Goal: Task Accomplishment & Management: Complete application form

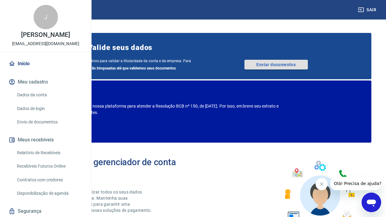
click at [300, 69] on link "Enviar documentos" at bounding box center [277, 65] width 64 height 10
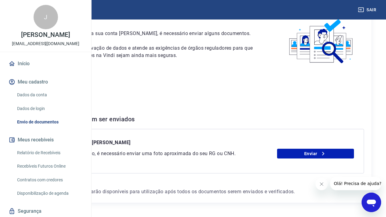
scroll to position [73, 0]
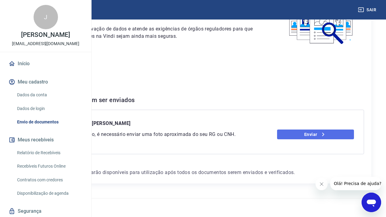
click at [324, 130] on link "Enviar" at bounding box center [315, 135] width 77 height 10
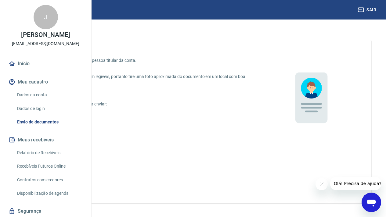
click at [81, 131] on p "Foto da CNH em papel" at bounding box center [60, 132] width 42 height 6
click at [39, 131] on input "Foto da CNH em papel" at bounding box center [32, 131] width 13 height 13
radio input "true"
click at [81, 131] on p "Foto da CNH em papel" at bounding box center [60, 132] width 42 height 6
click at [39, 131] on input "Foto da CNH em papel" at bounding box center [32, 131] width 13 height 13
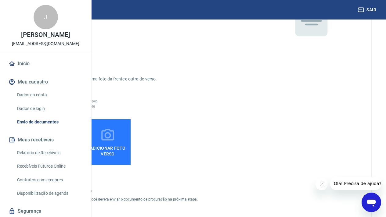
scroll to position [75, 0]
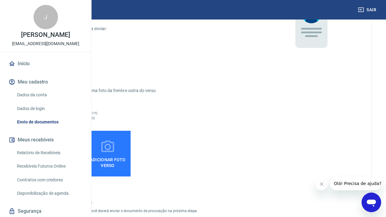
click at [39, 66] on input "CNH digital" at bounding box center [32, 69] width 13 height 13
radio input "true"
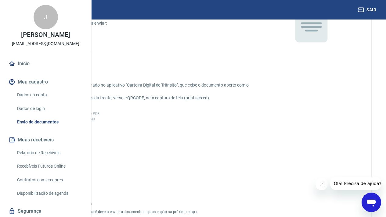
scroll to position [143, 0]
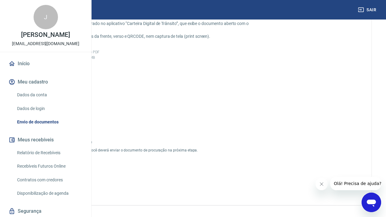
click at [68, 103] on span "Adicionar CNH Digital" at bounding box center [52, 101] width 32 height 14
click at [0, 0] on input "Adicionar CNH Digital" at bounding box center [0, 0] width 0 height 0
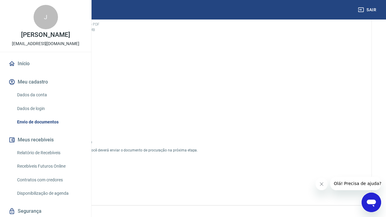
scroll to position [182, 0]
click at [39, 136] on input "Sou procurador da empresa" at bounding box center [32, 130] width 13 height 13
checkbox input "true"
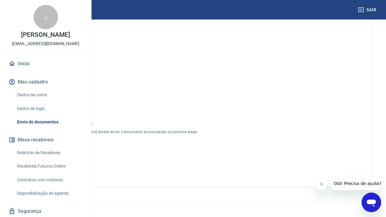
scroll to position [198, 0]
click at [75, 169] on button "Continuar" at bounding box center [52, 163] width 46 height 11
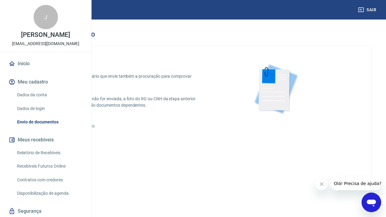
click at [21, 33] on icon "button" at bounding box center [16, 34] width 7 height 7
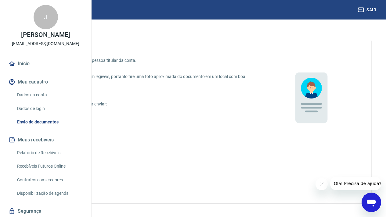
click at [39, 144] on input "CNH digital" at bounding box center [32, 144] width 13 height 13
radio input "true"
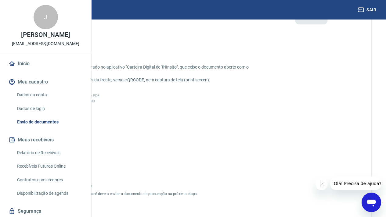
scroll to position [100, 0]
click at [75, 140] on label "Adicionar CNH Digital" at bounding box center [52, 136] width 46 height 46
click at [0, 0] on input "Adicionar CNH Digital" at bounding box center [0, 0] width 0 height 0
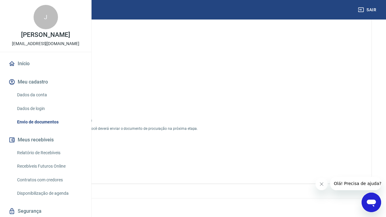
scroll to position [202, 0]
click at [75, 167] on button "Enviar" at bounding box center [52, 163] width 46 height 11
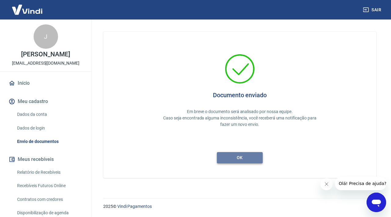
click at [244, 155] on button "ok" at bounding box center [240, 157] width 46 height 11
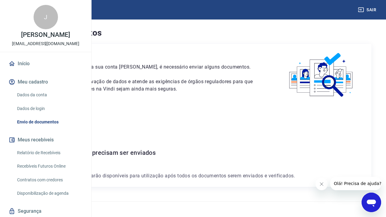
click at [38, 101] on link "Dados da conta" at bounding box center [49, 95] width 69 height 13
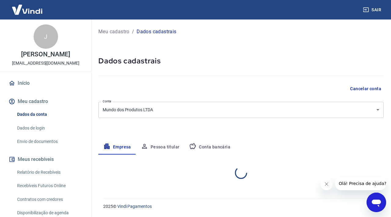
select select "SP"
select select "business"
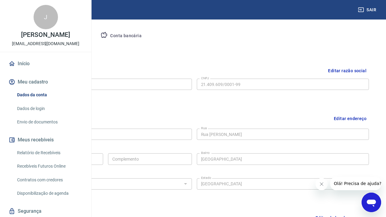
scroll to position [88, 0]
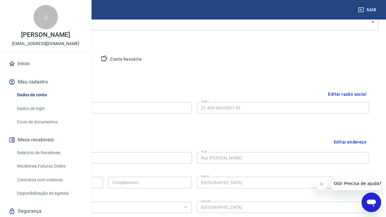
click at [96, 60] on button "Pessoa titular" at bounding box center [71, 59] width 49 height 15
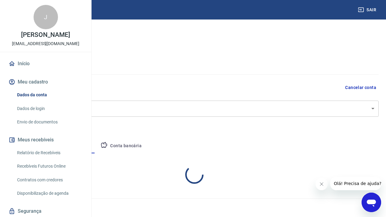
scroll to position [27, 0]
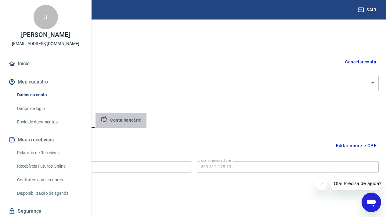
click at [147, 118] on button "Conta bancária" at bounding box center [121, 120] width 51 height 15
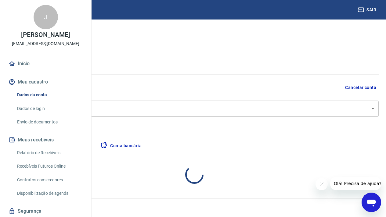
select select "1"
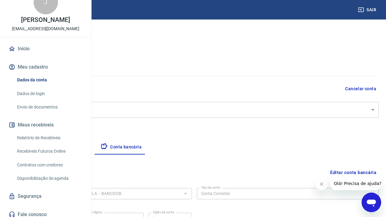
scroll to position [0, 0]
